Goal: Information Seeking & Learning: Find specific page/section

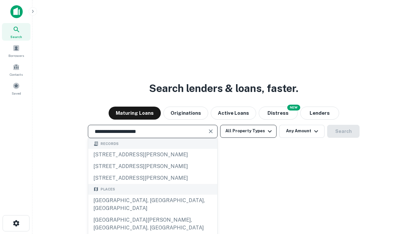
click at [152, 214] on div "[GEOGRAPHIC_DATA], [GEOGRAPHIC_DATA], [GEOGRAPHIC_DATA]" at bounding box center [152, 203] width 129 height 19
click at [248, 131] on button "All Property Types" at bounding box center [248, 131] width 56 height 13
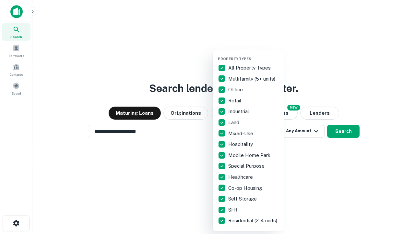
type input "**********"
click at [254, 54] on button "button" at bounding box center [253, 54] width 71 height 0
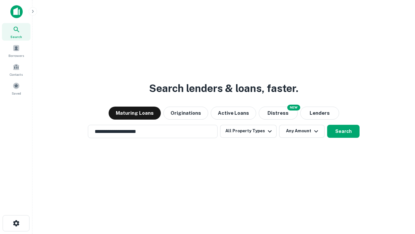
scroll to position [10, 0]
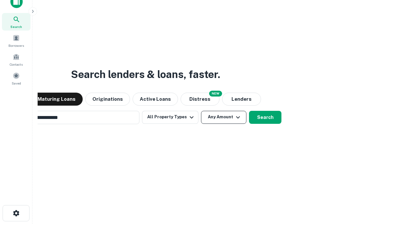
click at [201, 111] on button "Any Amount" at bounding box center [223, 117] width 45 height 13
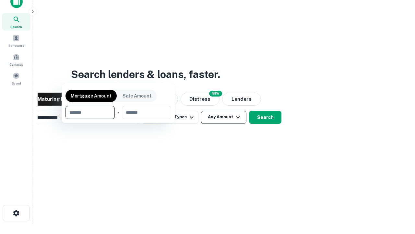
scroll to position [10, 0]
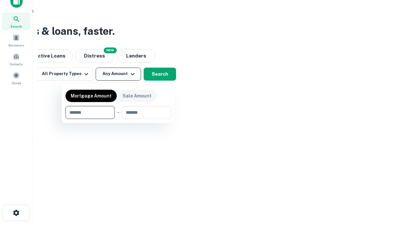
type input "*******"
click at [118, 119] on button "button" at bounding box center [119, 119] width 106 height 0
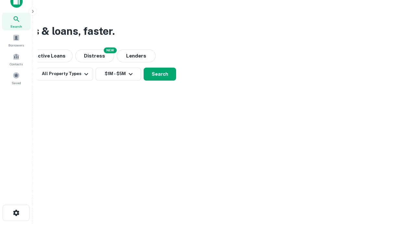
scroll to position [10, 0]
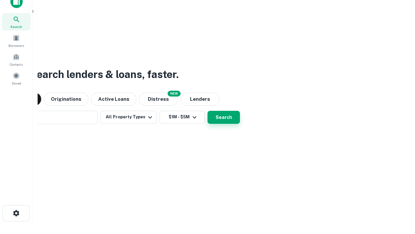
click at [208, 111] on button "Search" at bounding box center [224, 117] width 32 height 13
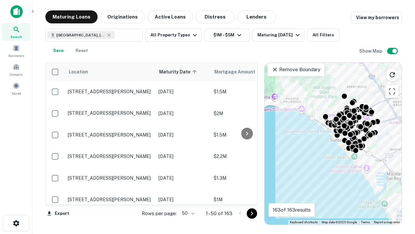
click at [187, 213] on body "Search Borrowers Contacts Saved Maturing Loans Originations Active Loans Distre…" at bounding box center [207, 117] width 415 height 234
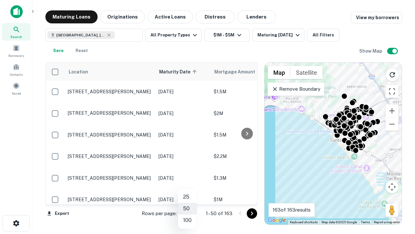
click at [187, 197] on li "25" at bounding box center [187, 197] width 19 height 12
